Goal: Information Seeking & Learning: Compare options

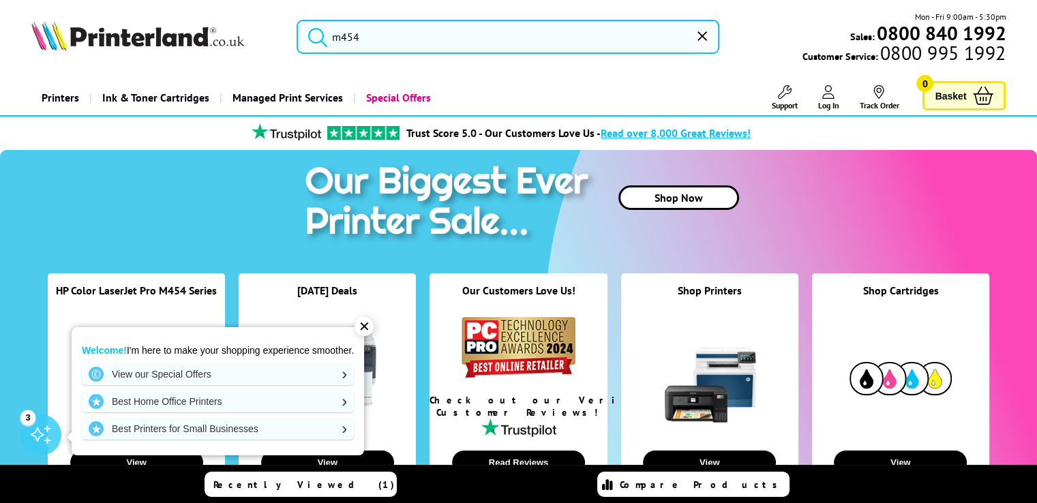
click at [367, 323] on div "✕" at bounding box center [364, 326] width 19 height 19
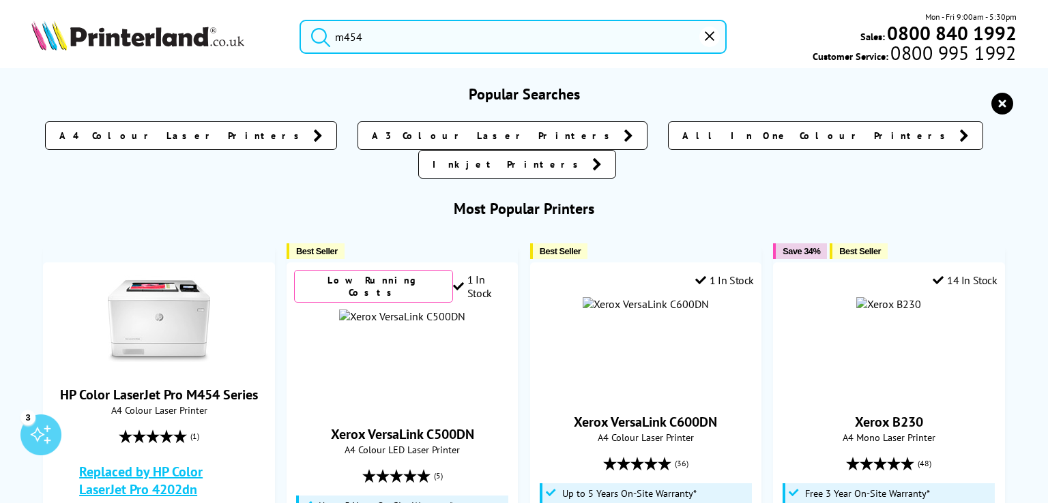
drag, startPoint x: 486, startPoint y: 51, endPoint x: 183, endPoint y: 27, distance: 303.9
click at [182, 26] on div "m454 Mon - Fri 9:00am - 5:30pm Sales: 0800 840 1992 Customer Service: 0800 995 …" at bounding box center [524, 40] width 1048 height 60
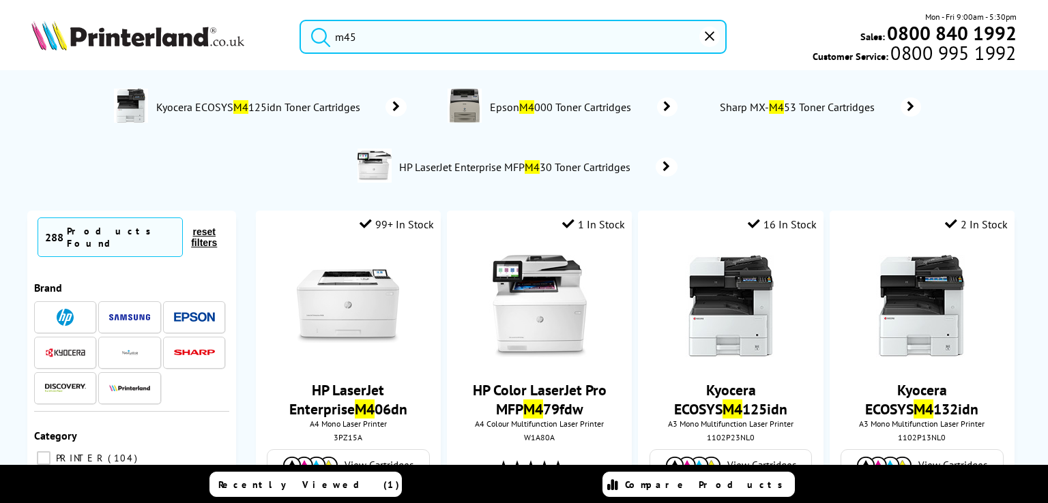
type input "m454"
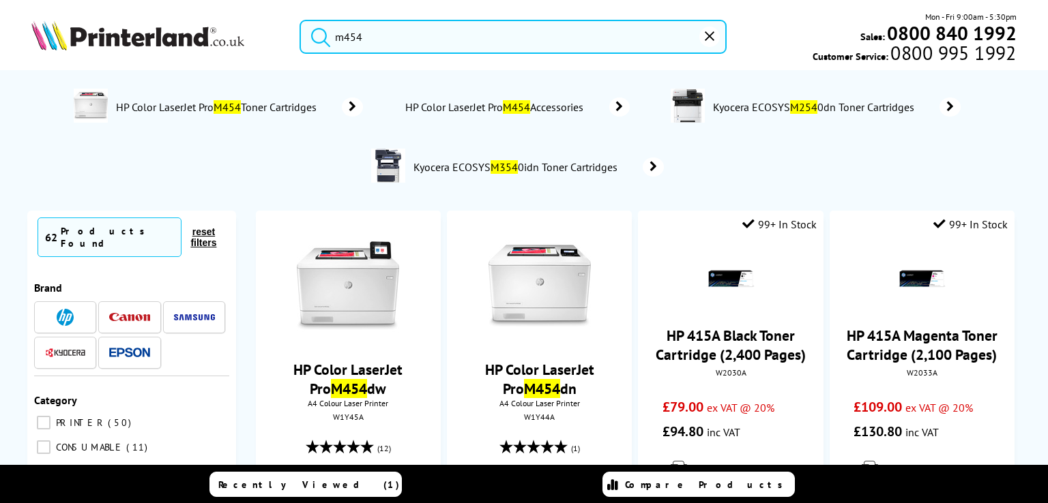
click at [300, 20] on button "submit" at bounding box center [317, 35] width 34 height 30
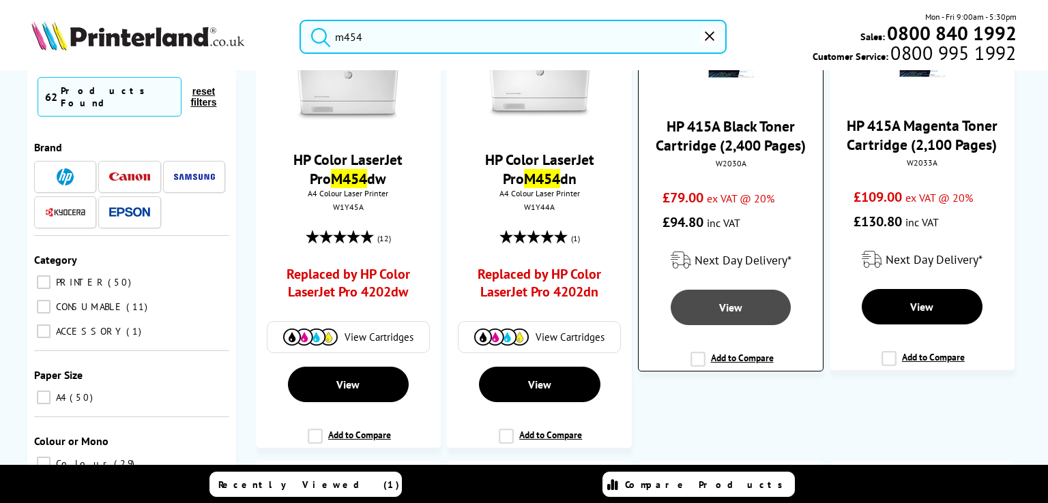
scroll to position [214, 0]
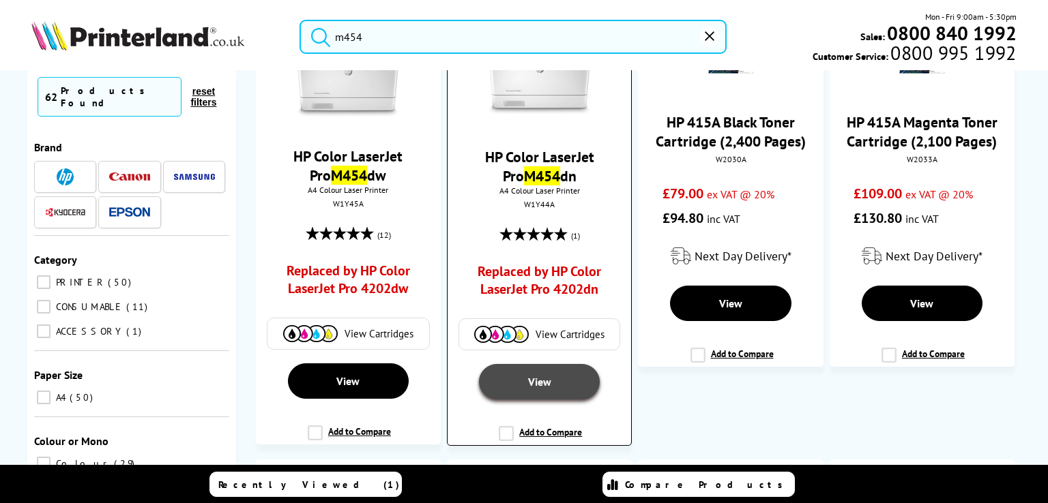
click at [544, 384] on span "View" at bounding box center [539, 382] width 23 height 14
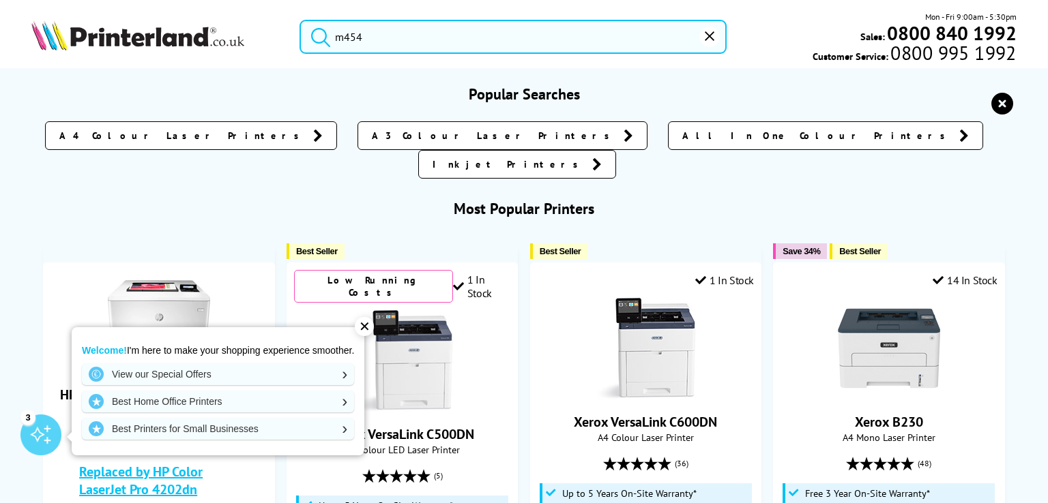
drag, startPoint x: 387, startPoint y: 35, endPoint x: 156, endPoint y: 104, distance: 242.1
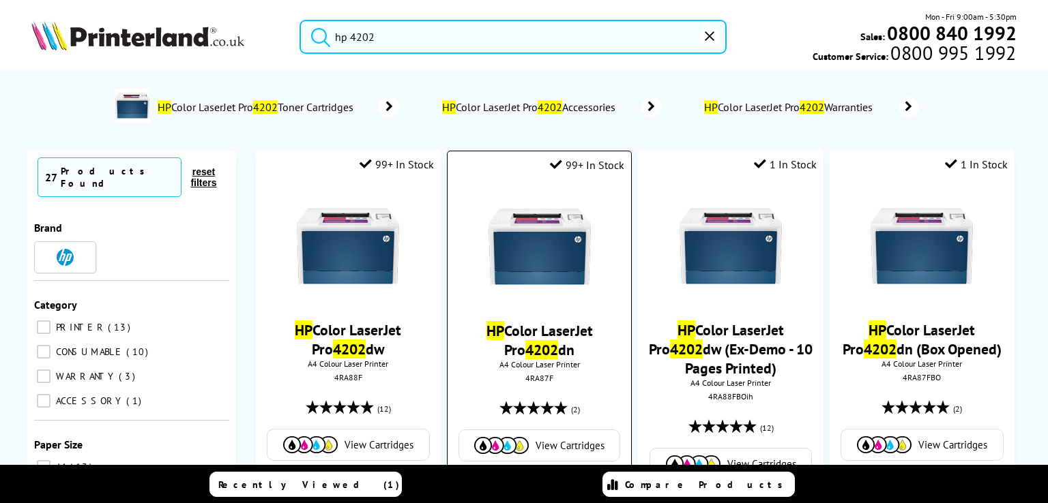
type input "hp 4202"
click at [568, 353] on span "HP Color LaserJet Pro 4202 dn" at bounding box center [539, 340] width 163 height 38
click at [546, 265] on img at bounding box center [539, 247] width 102 height 102
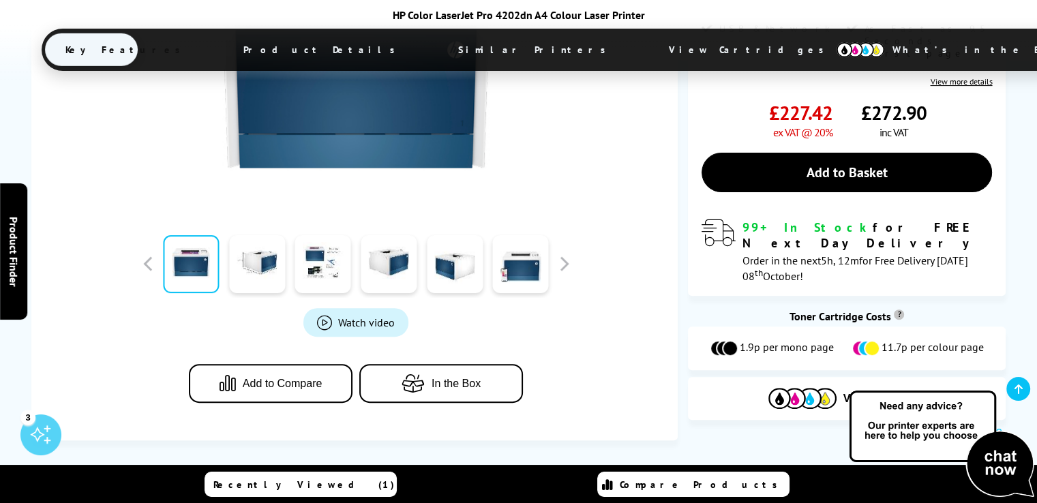
scroll to position [142, 0]
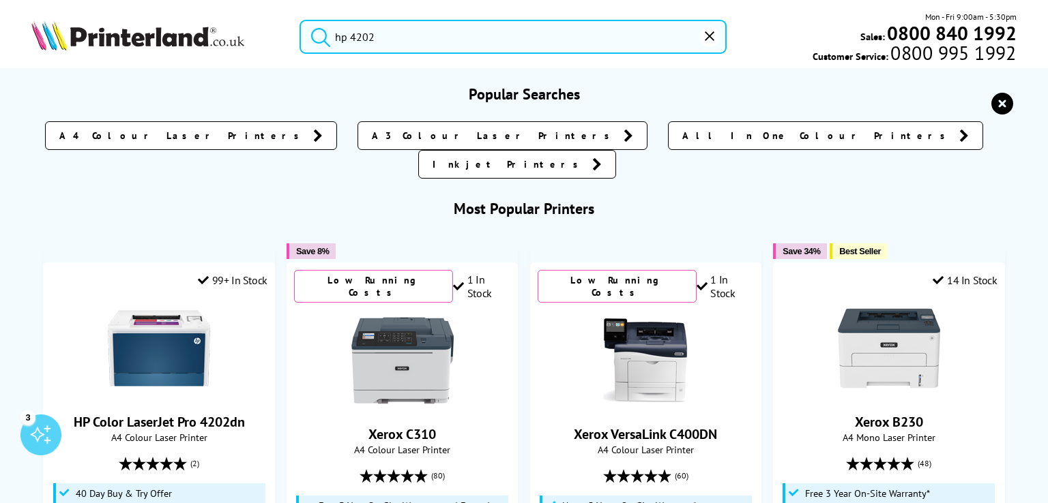
click at [453, 53] on input "hp 4202" at bounding box center [512, 37] width 427 height 34
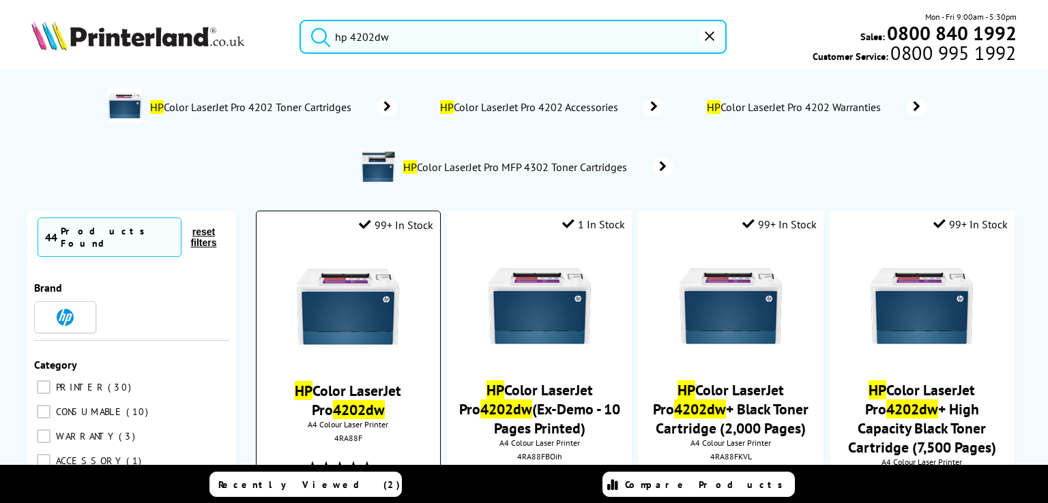
type input "hp 4202dw"
click at [321, 336] on img at bounding box center [348, 307] width 102 height 102
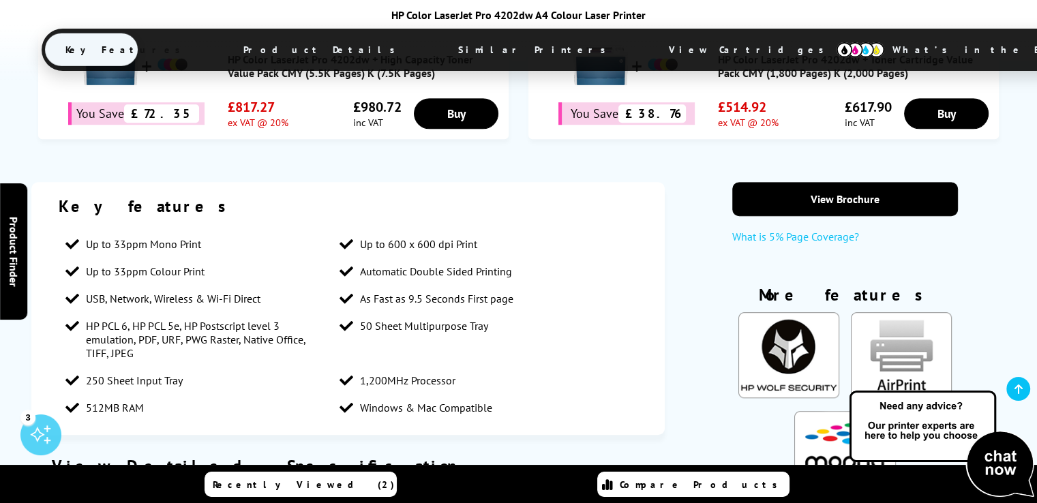
scroll to position [1010, 0]
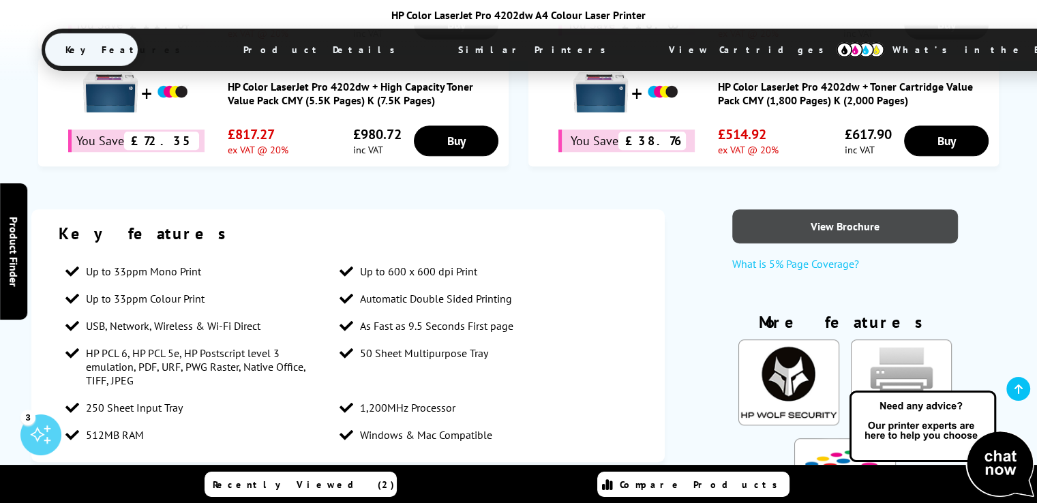
click at [835, 226] on link "View Brochure" at bounding box center [845, 226] width 225 height 34
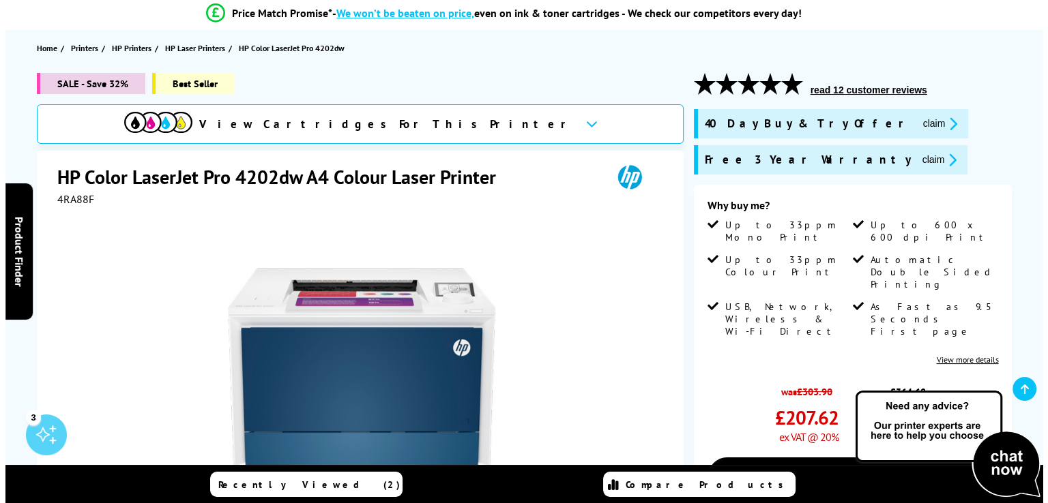
scroll to position [0, 0]
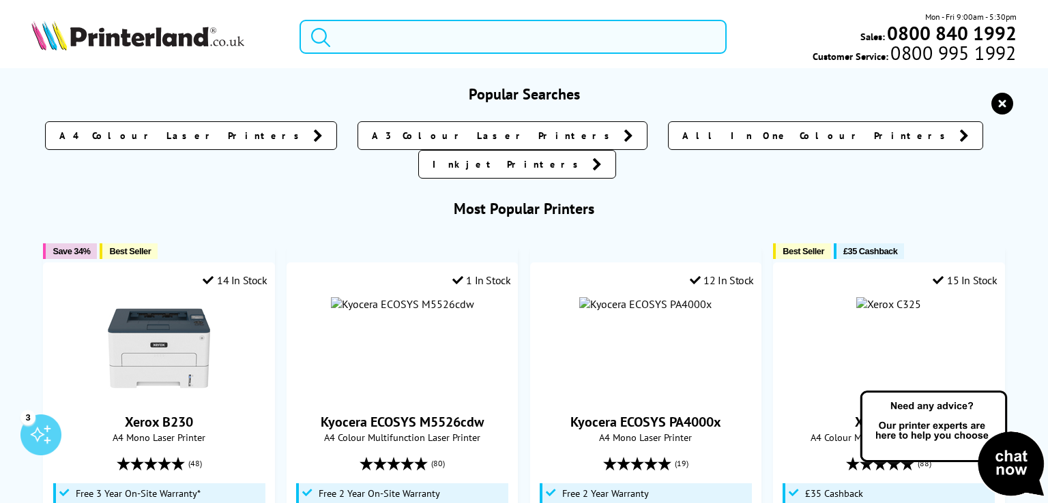
drag, startPoint x: 403, startPoint y: 35, endPoint x: 404, endPoint y: 63, distance: 27.3
click at [405, 44] on input "search" at bounding box center [512, 37] width 427 height 34
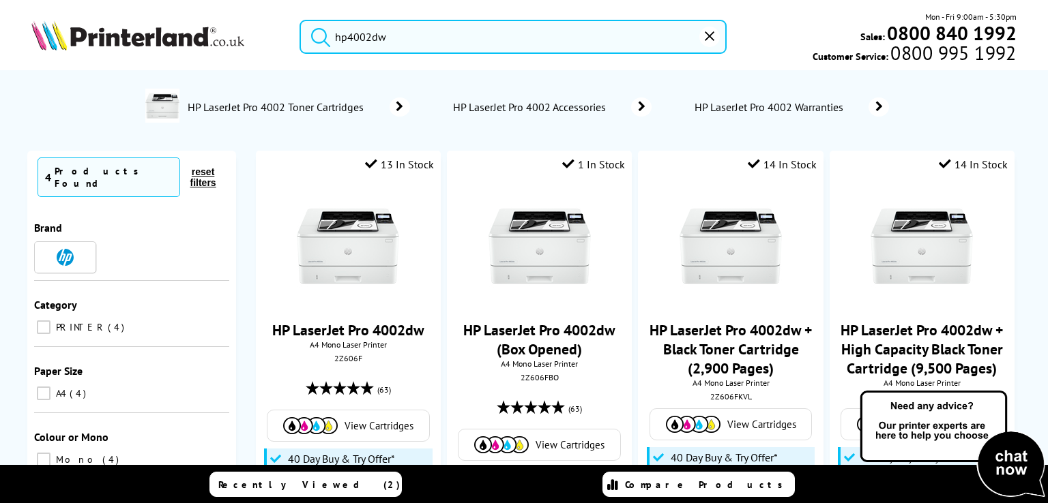
type input "hp4002dw"
click at [300, 20] on button "submit" at bounding box center [317, 35] width 34 height 30
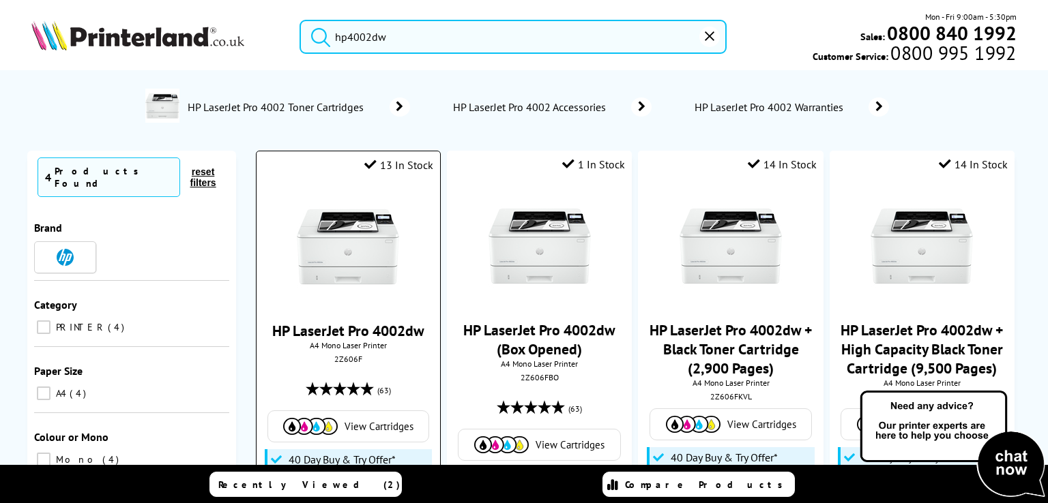
click at [364, 238] on img at bounding box center [348, 247] width 102 height 102
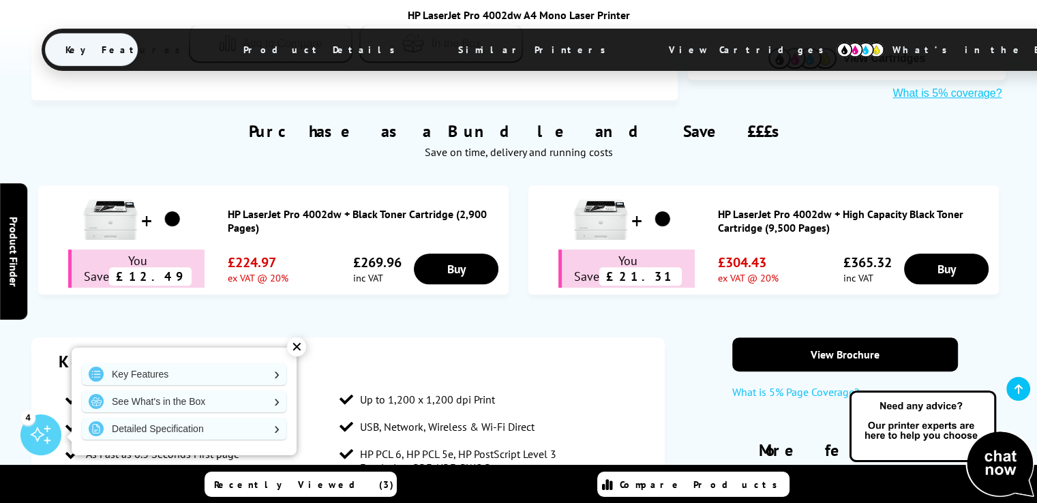
scroll to position [848, 0]
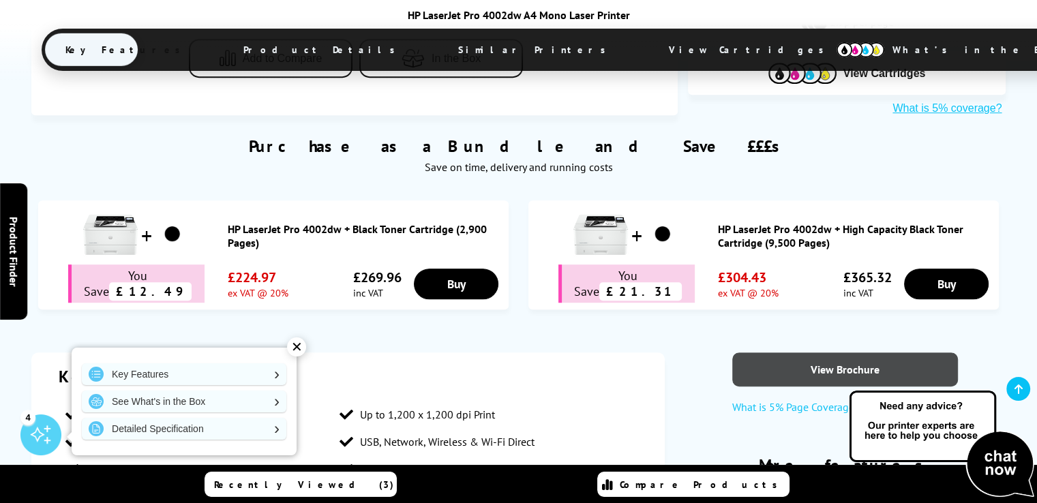
click at [806, 353] on link "View Brochure" at bounding box center [845, 370] width 225 height 34
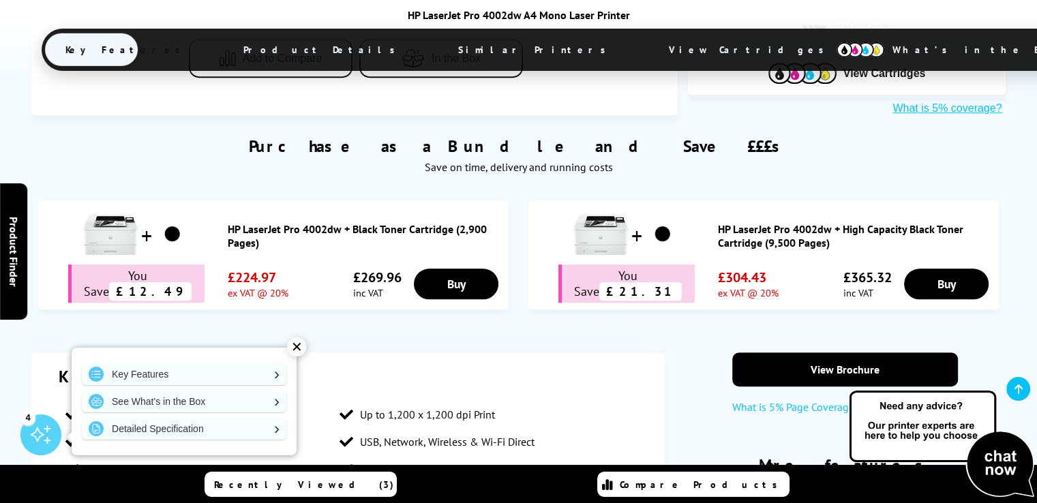
click at [523, 201] on ul "HP LaserJet Pro 4002dw + Black Toner Cartridge (2,900 Pages) You Save £12.49 ex…" at bounding box center [519, 259] width 962 height 117
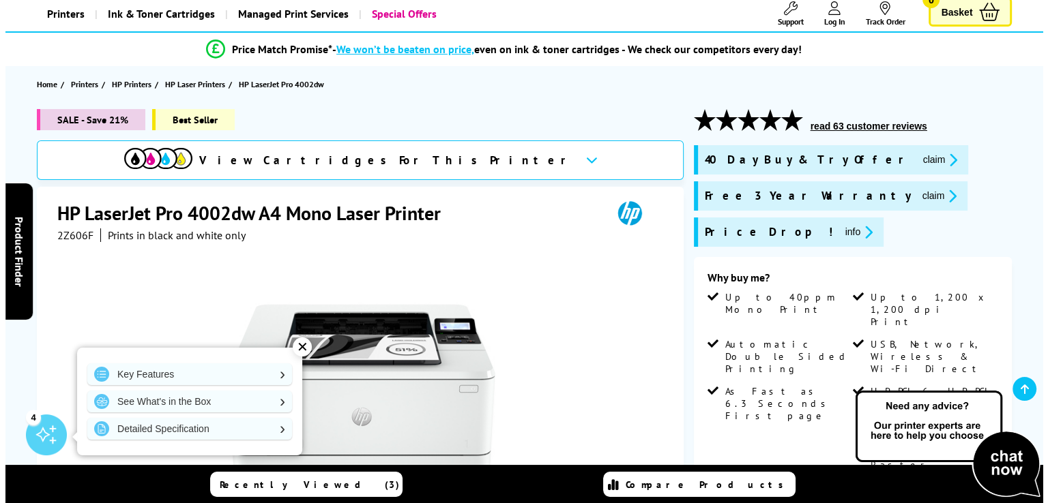
scroll to position [0, 0]
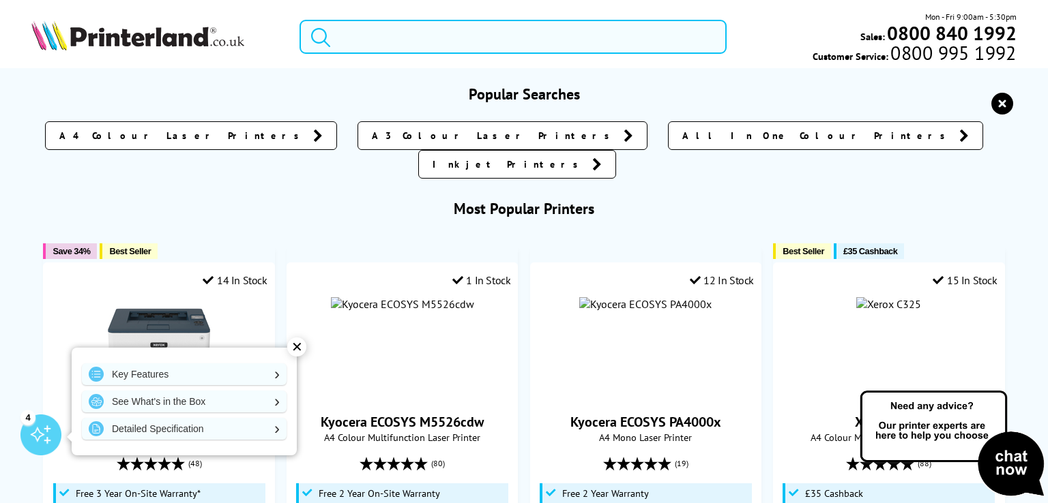
drag, startPoint x: 388, startPoint y: 25, endPoint x: 394, endPoint y: 31, distance: 8.2
click at [390, 27] on input "search" at bounding box center [512, 37] width 427 height 34
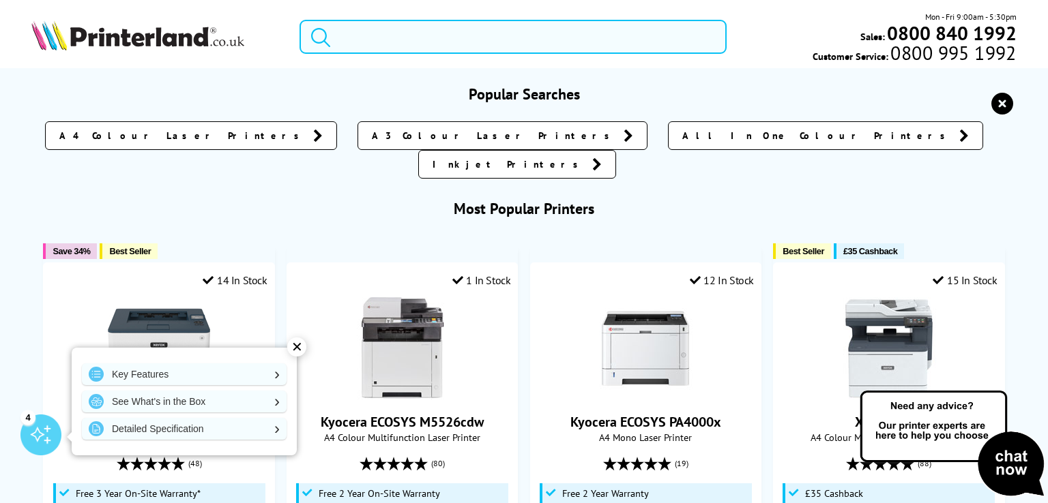
click at [388, 35] on input "search" at bounding box center [512, 37] width 427 height 34
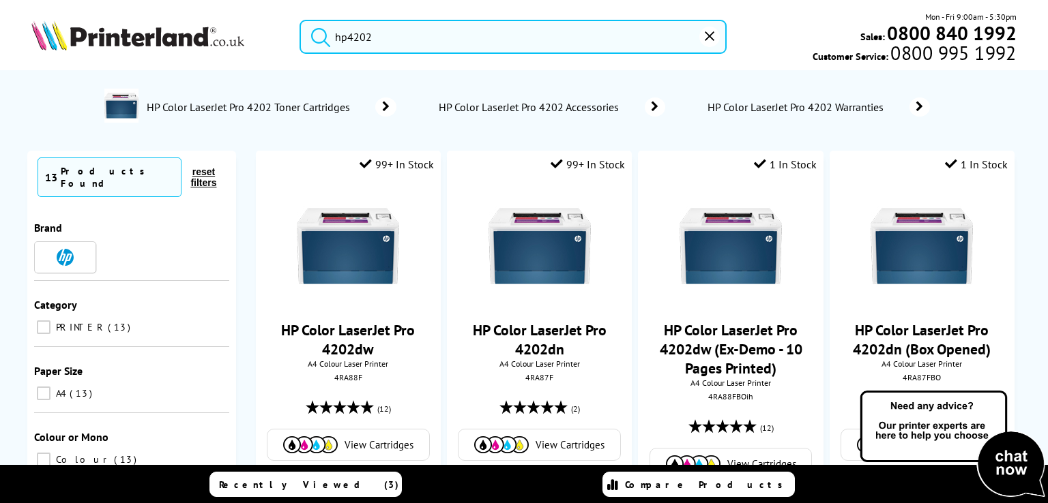
type input "hp4202"
click at [300, 20] on button "submit" at bounding box center [317, 35] width 34 height 30
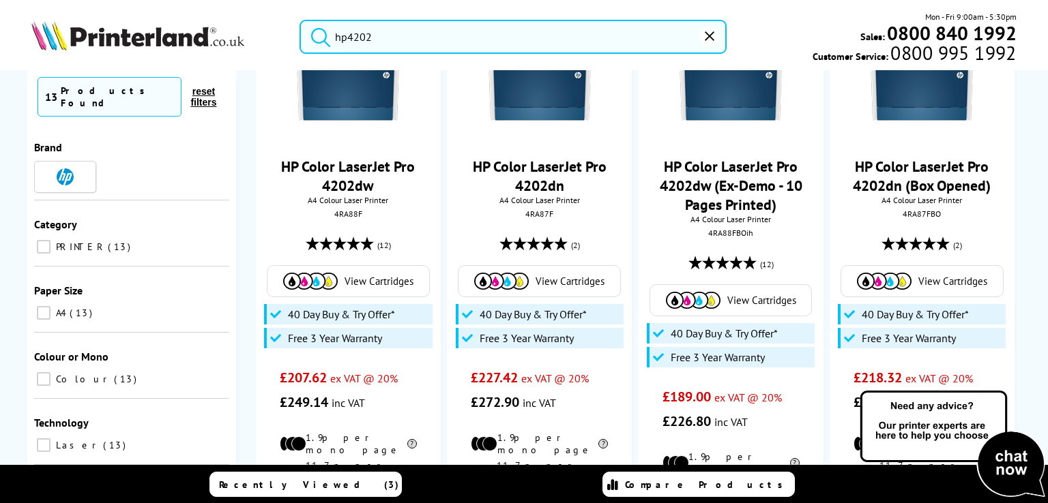
scroll to position [175, 0]
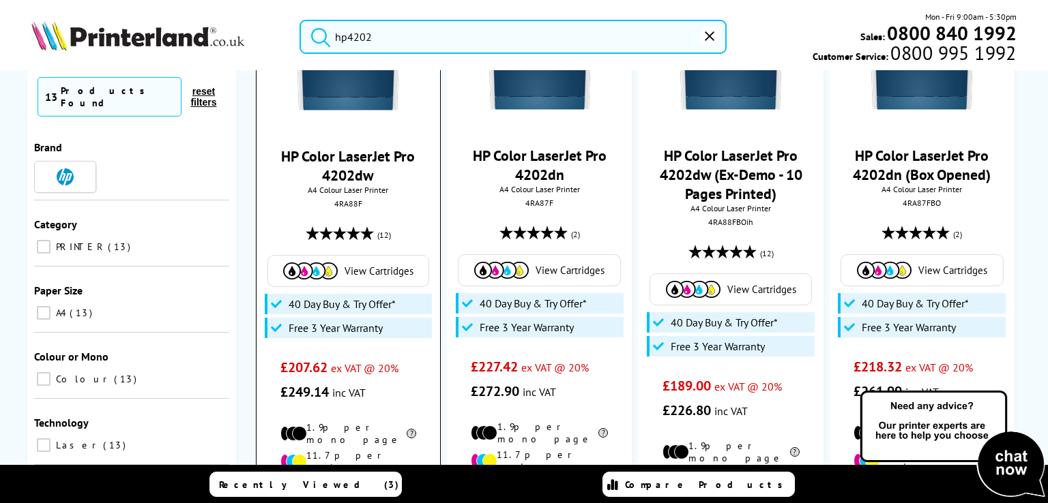
click at [354, 159] on link "HP Color LaserJet Pro 4202dw" at bounding box center [348, 166] width 134 height 38
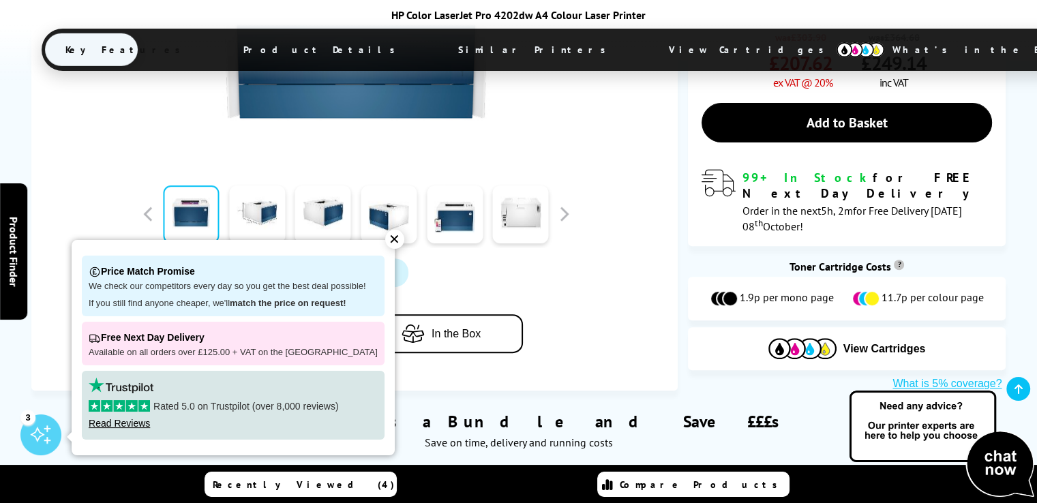
scroll to position [510, 0]
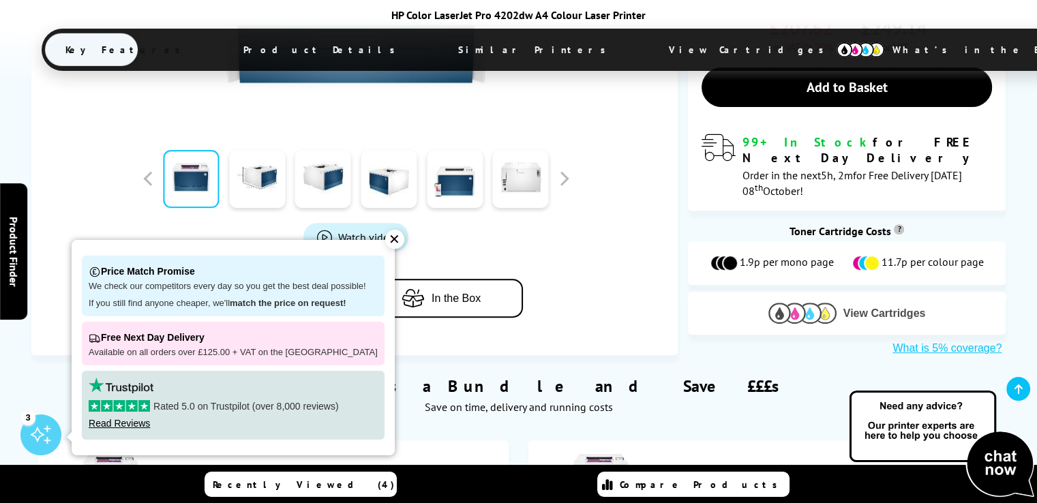
click at [857, 308] on span "View Cartridges" at bounding box center [885, 314] width 83 height 12
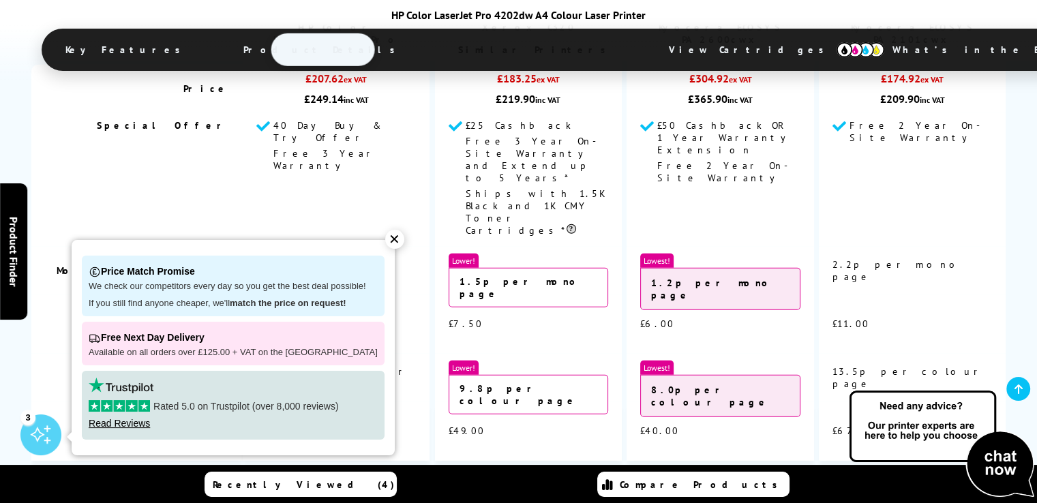
scroll to position [3962, 0]
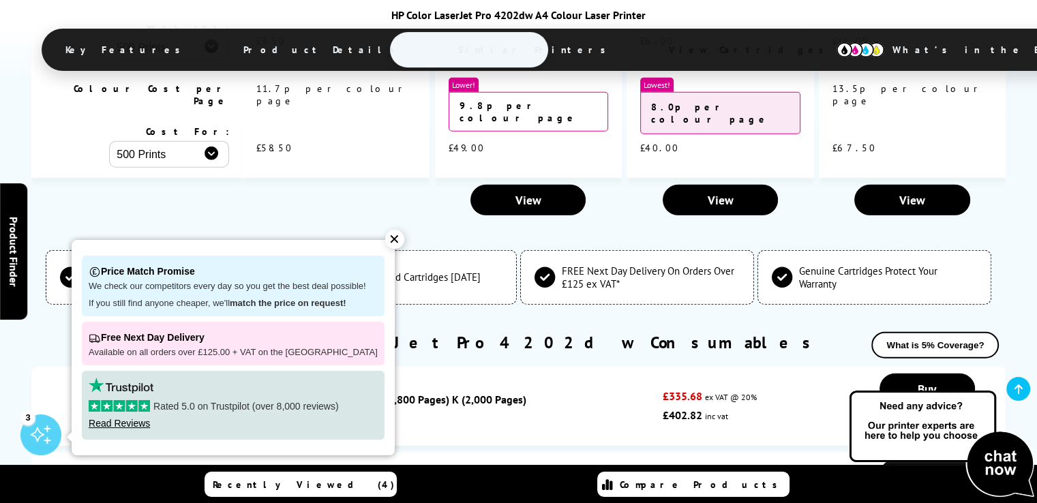
drag, startPoint x: 379, startPoint y: 237, endPoint x: 527, endPoint y: 250, distance: 147.9
click at [385, 237] on div "✕" at bounding box center [394, 239] width 19 height 19
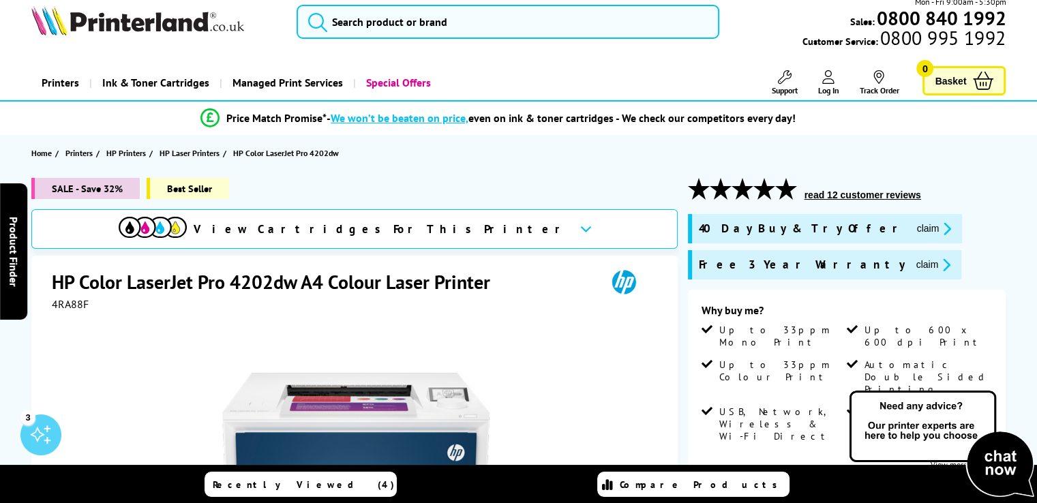
scroll to position [33, 0]
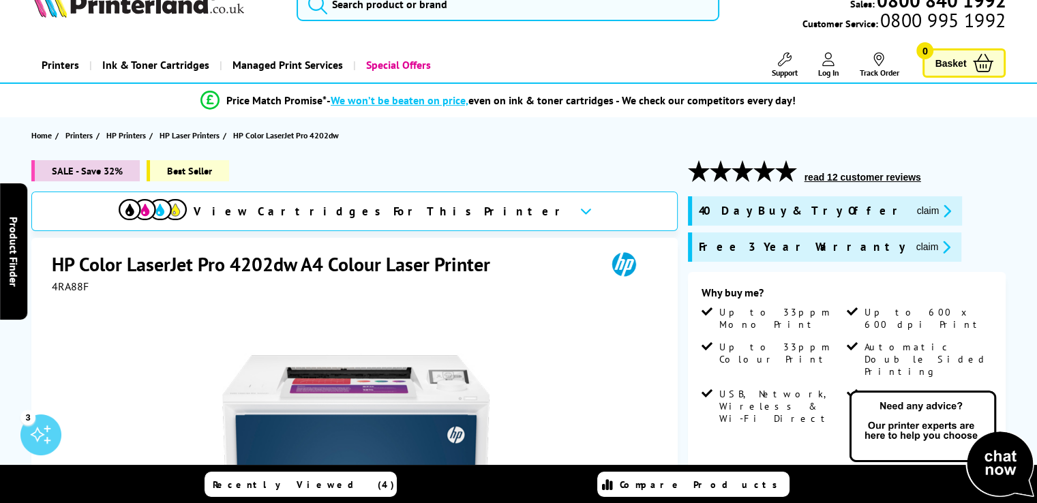
click at [580, 211] on icon at bounding box center [586, 211] width 12 height 8
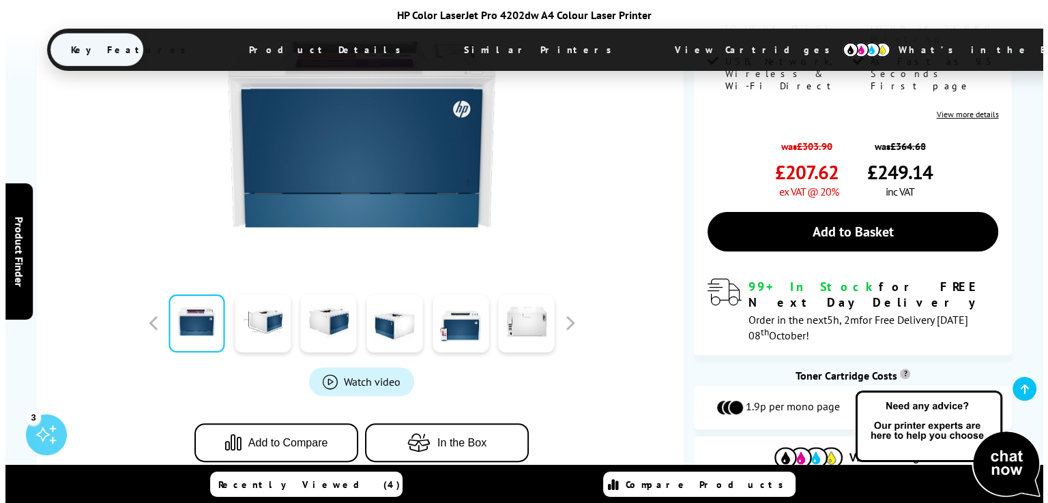
scroll to position [0, 0]
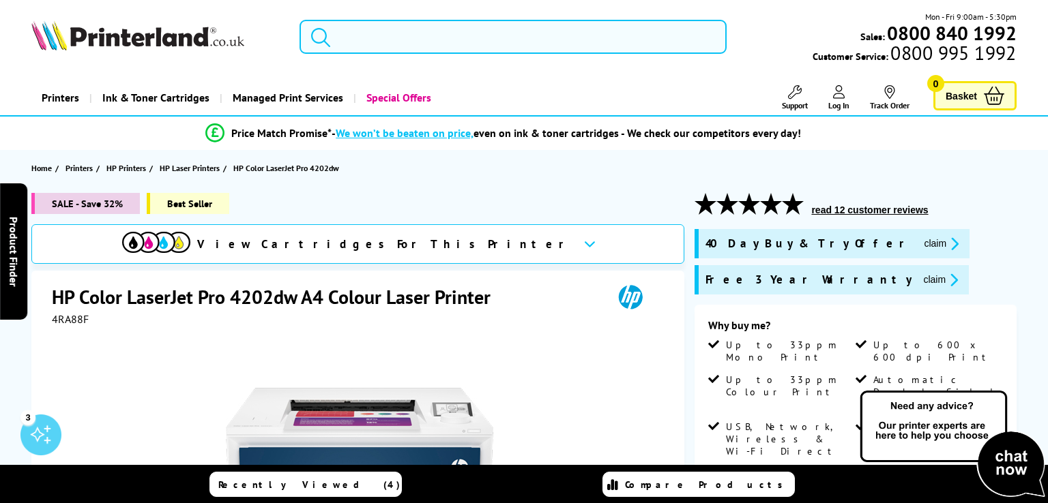
drag, startPoint x: 398, startPoint y: 31, endPoint x: 390, endPoint y: 29, distance: 7.8
click at [394, 29] on input "search" at bounding box center [512, 37] width 427 height 34
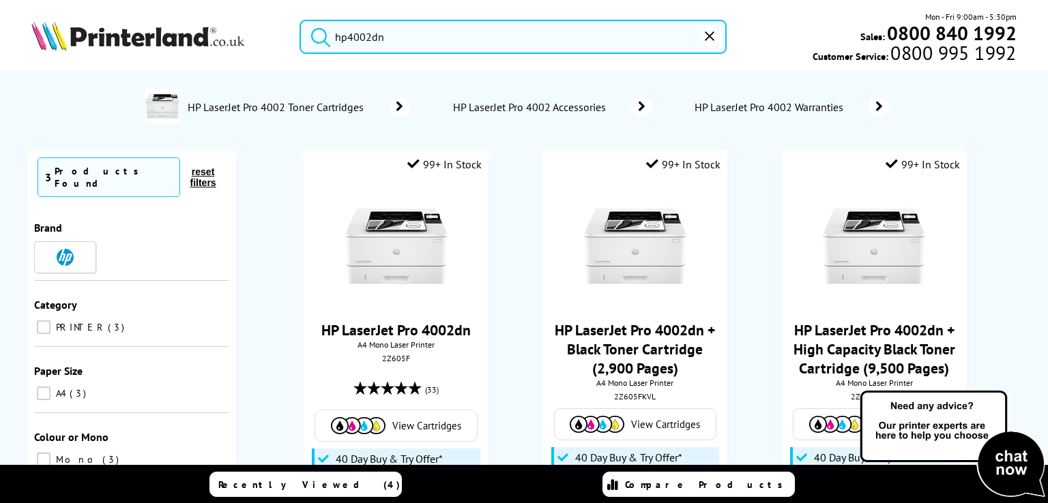
type input "hp4002dn"
click at [300, 20] on button "submit" at bounding box center [317, 35] width 34 height 30
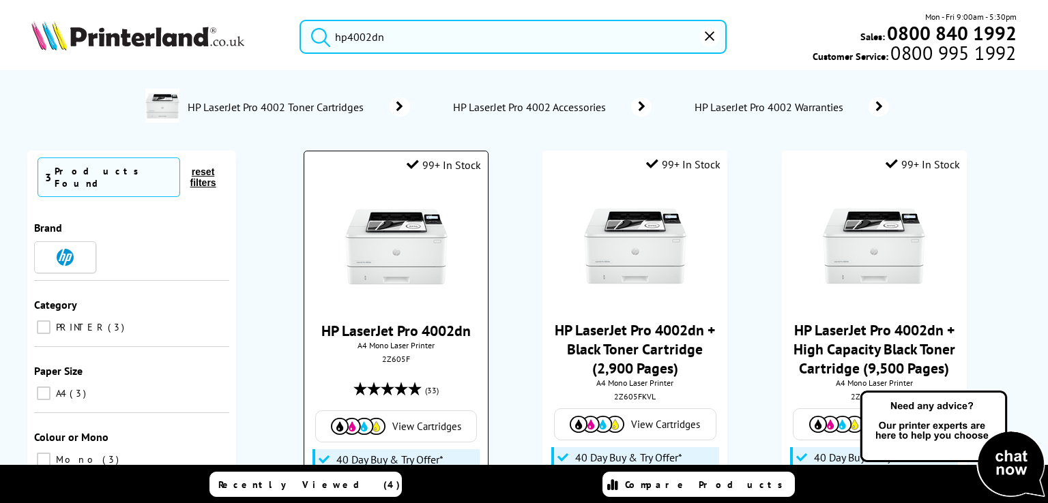
click at [382, 306] on div "HP LaserJet Pro 4002dn A4 Mono Laser Printer 2Z605F (33) View Cartridges 40 Day…" at bounding box center [396, 371] width 170 height 378
click at [366, 257] on img at bounding box center [396, 247] width 102 height 102
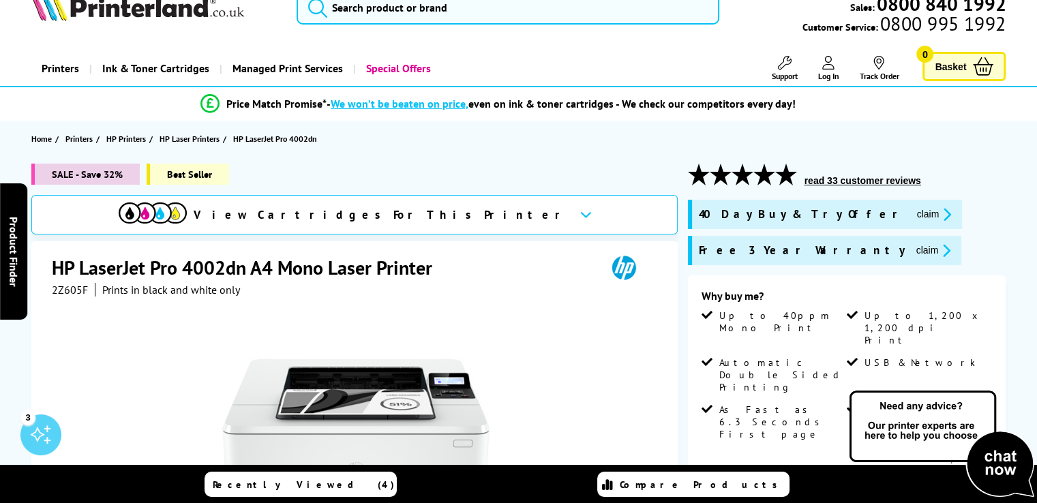
scroll to position [76, 0]
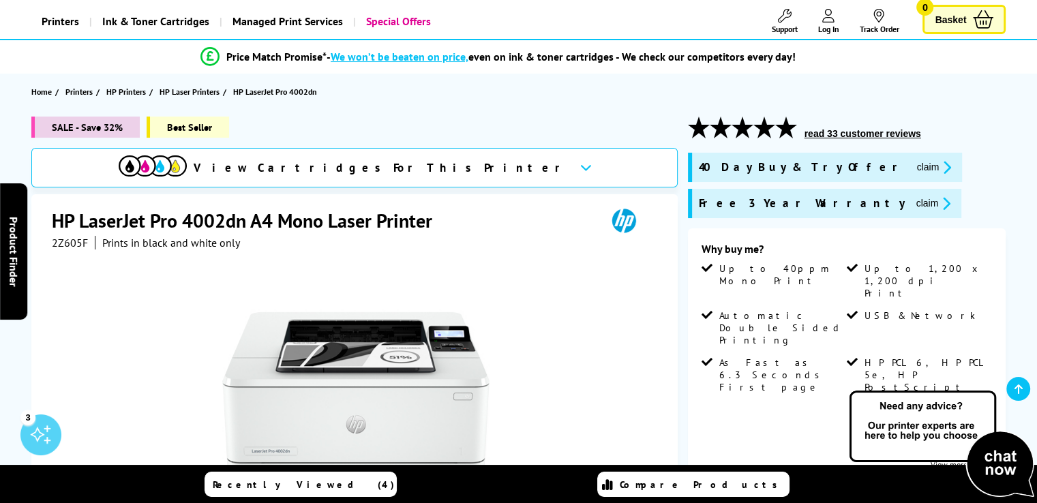
click at [393, 166] on span "View Cartridges For This Printer" at bounding box center [381, 167] width 375 height 15
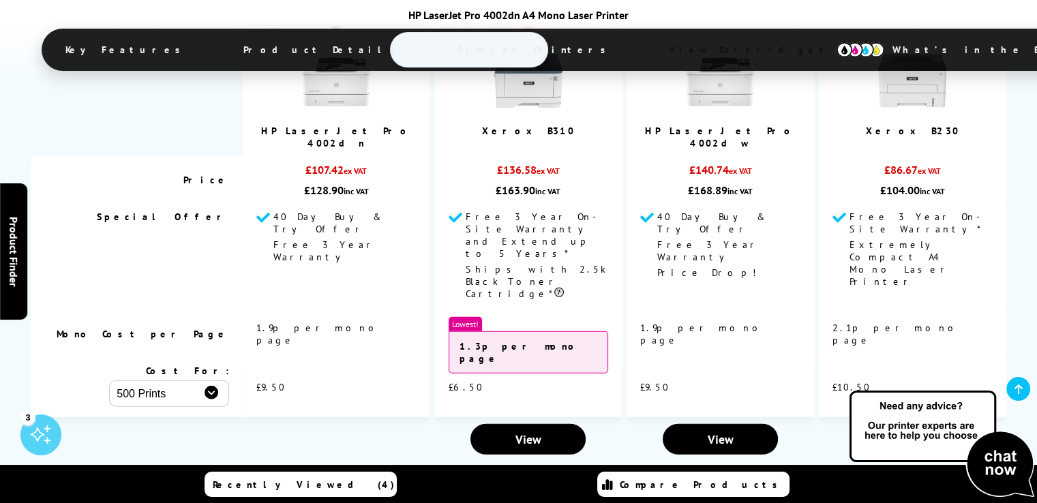
scroll to position [3535, 0]
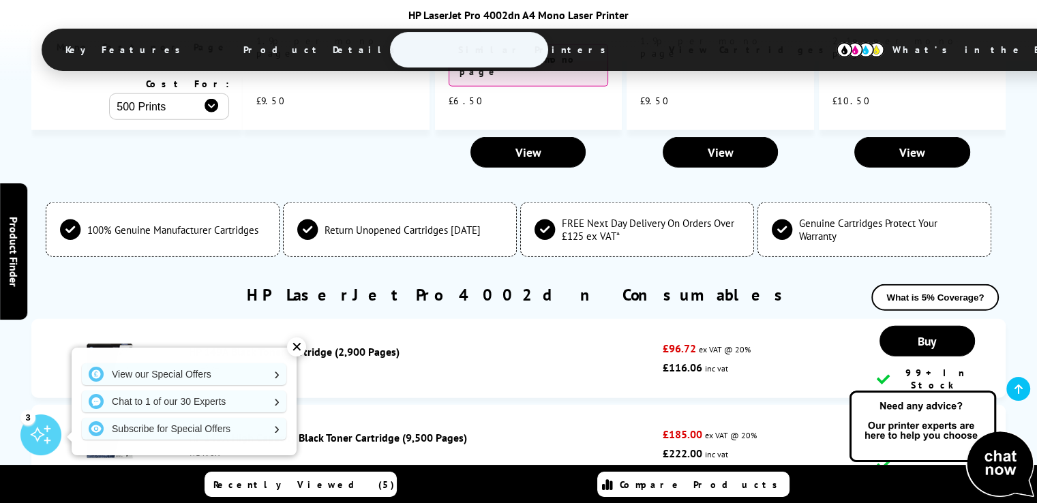
scroll to position [3535, 0]
